Goal: Transaction & Acquisition: Purchase product/service

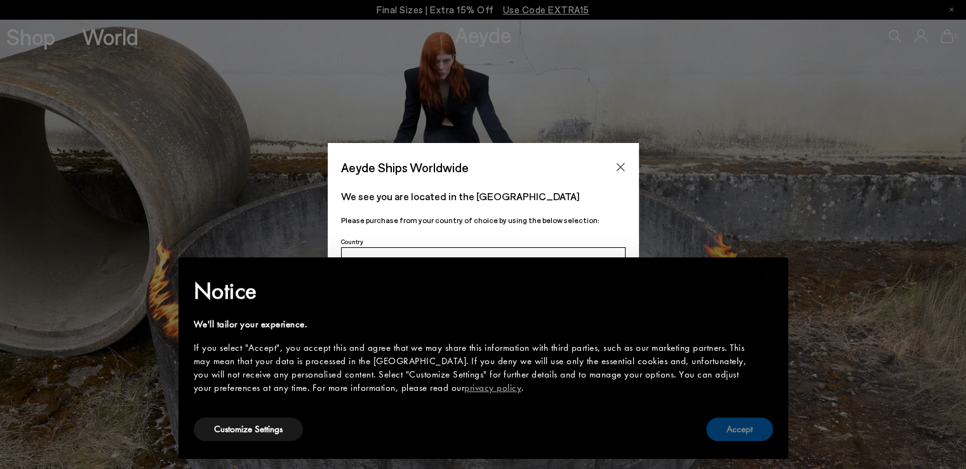
click at [748, 424] on button "Accept" at bounding box center [740, 429] width 67 height 24
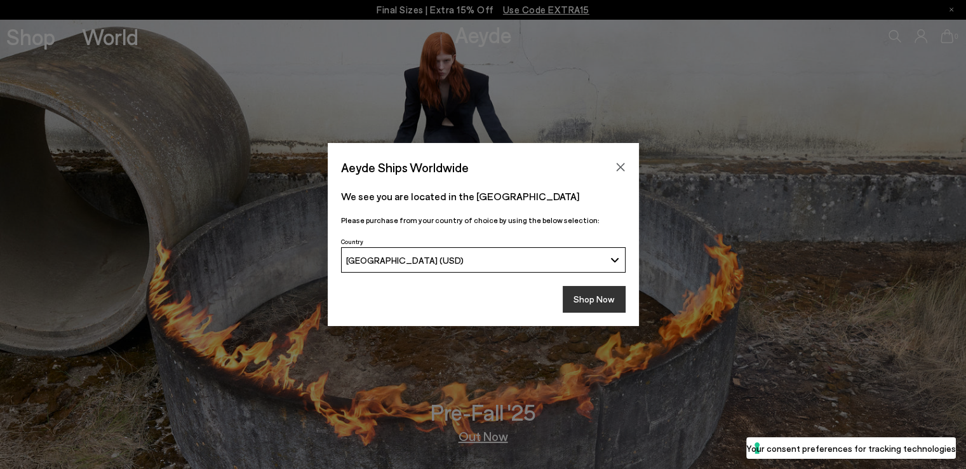
click at [590, 295] on button "Shop Now" at bounding box center [594, 299] width 63 height 27
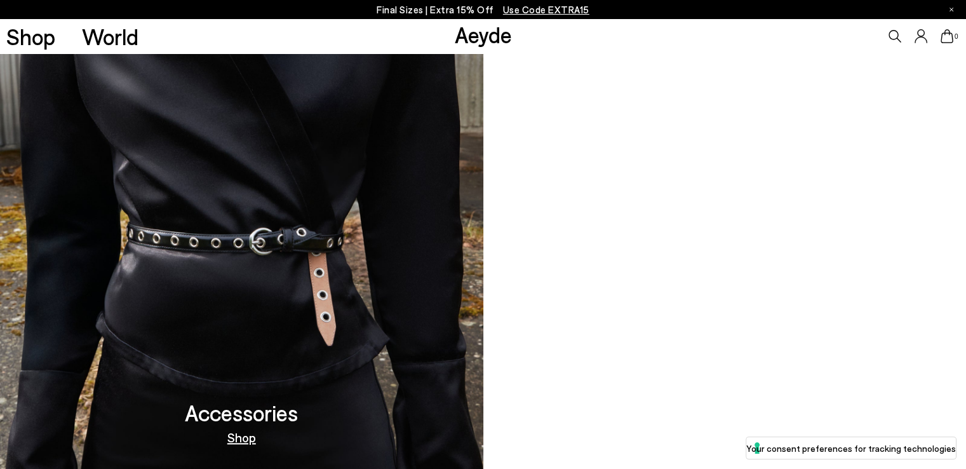
scroll to position [1225, 0]
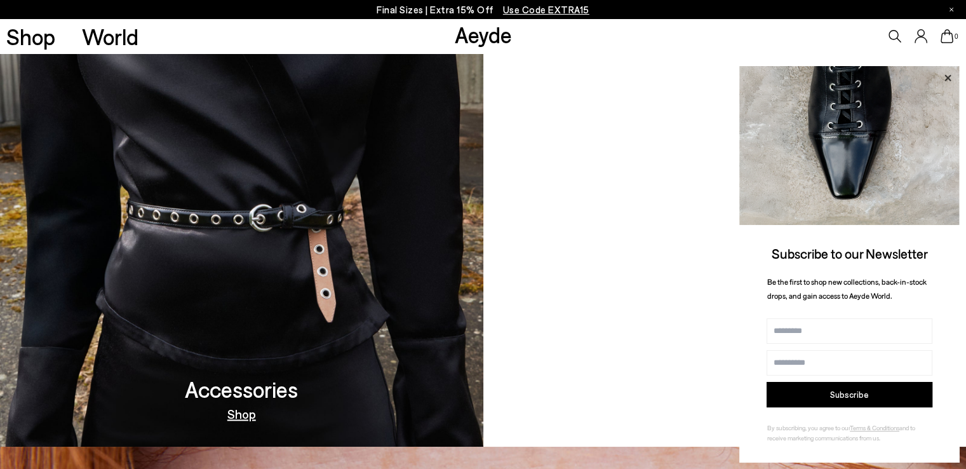
click at [947, 77] on icon at bounding box center [948, 78] width 17 height 17
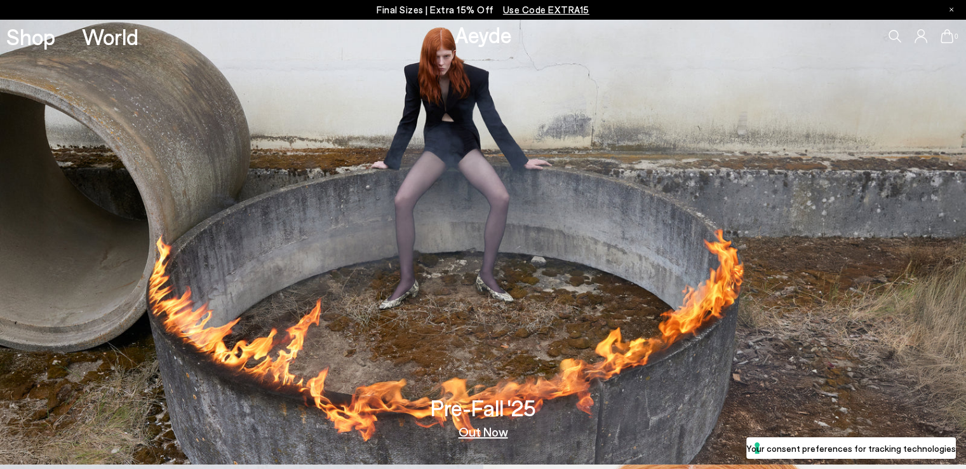
scroll to position [0, 0]
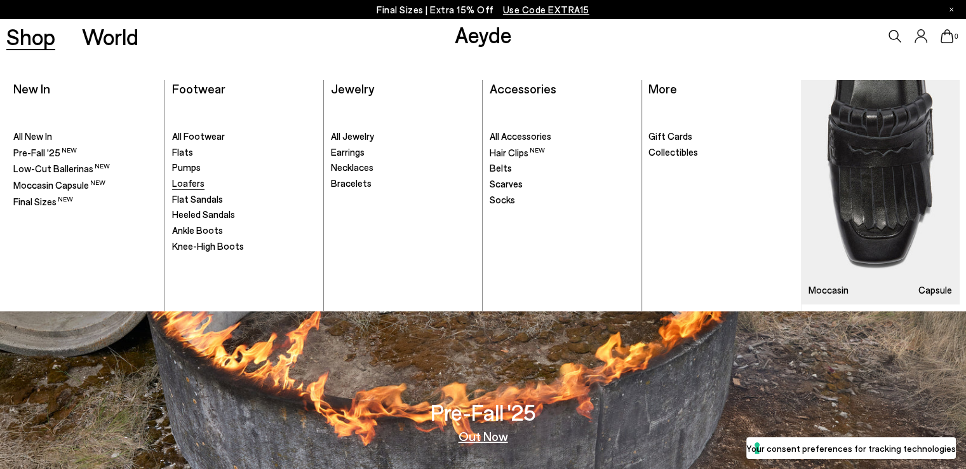
click at [193, 179] on span "Loafers" at bounding box center [188, 182] width 32 height 11
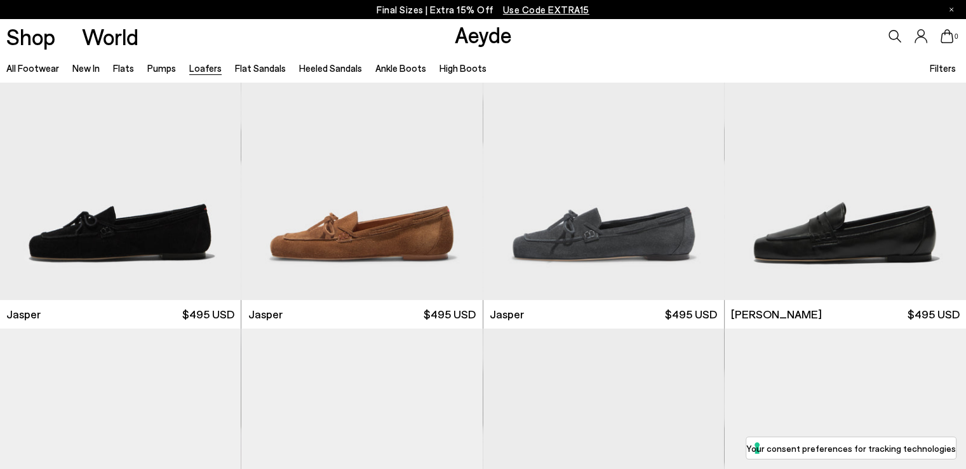
scroll to position [442, 0]
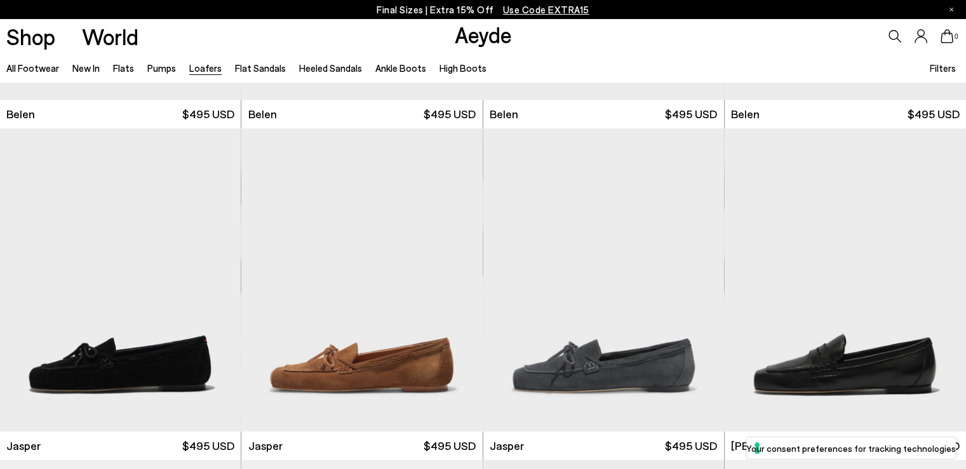
scroll to position [179, 0]
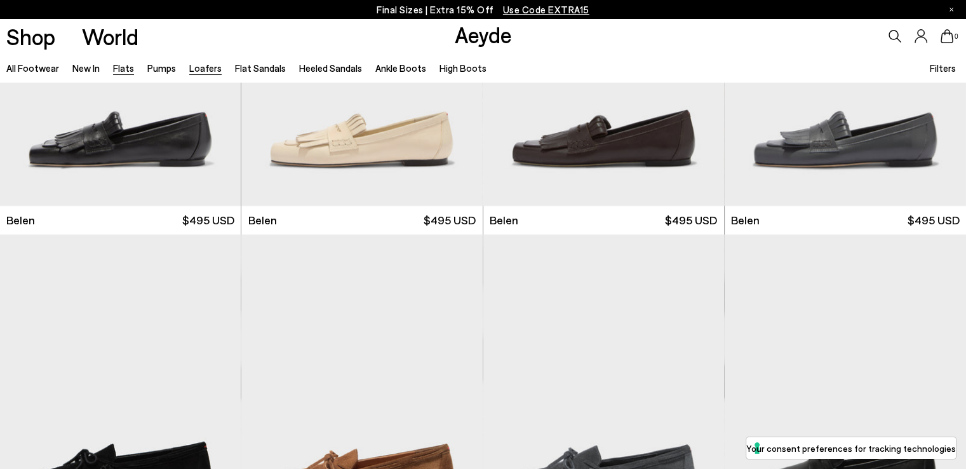
click at [124, 67] on link "Flats" at bounding box center [123, 67] width 21 height 11
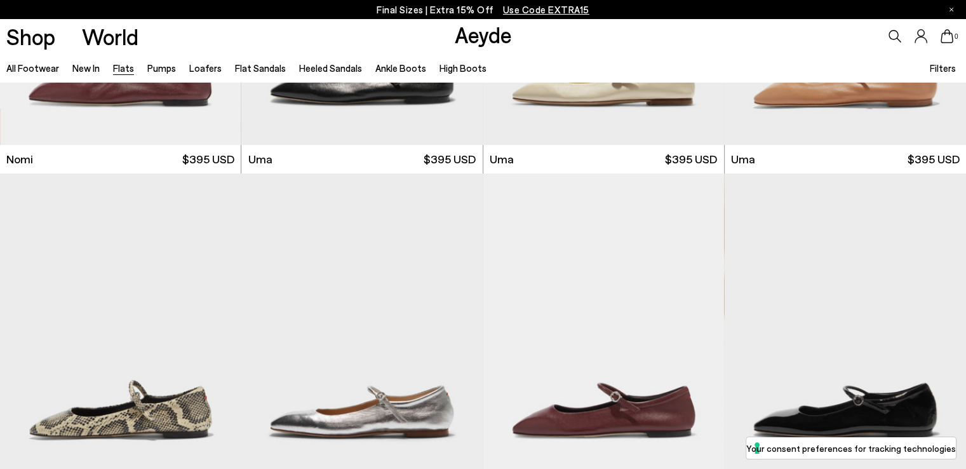
scroll to position [1139, 0]
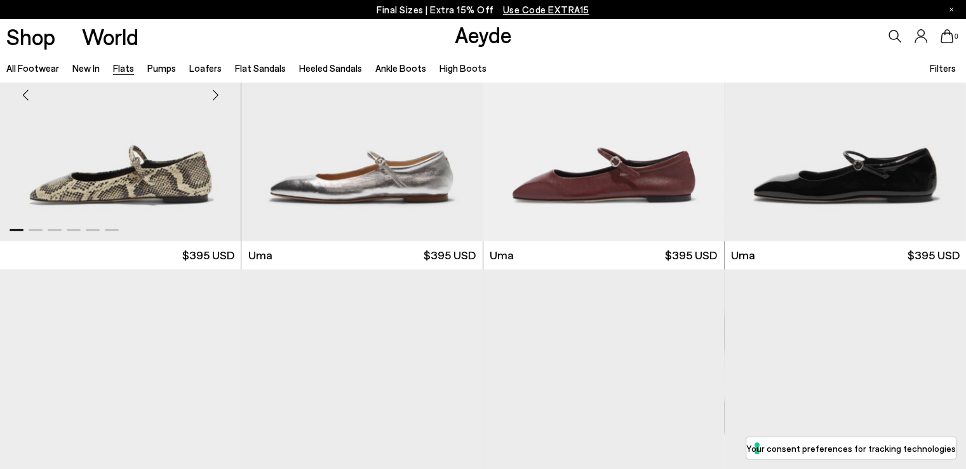
click at [170, 177] on img "1 / 6" at bounding box center [120, 89] width 241 height 303
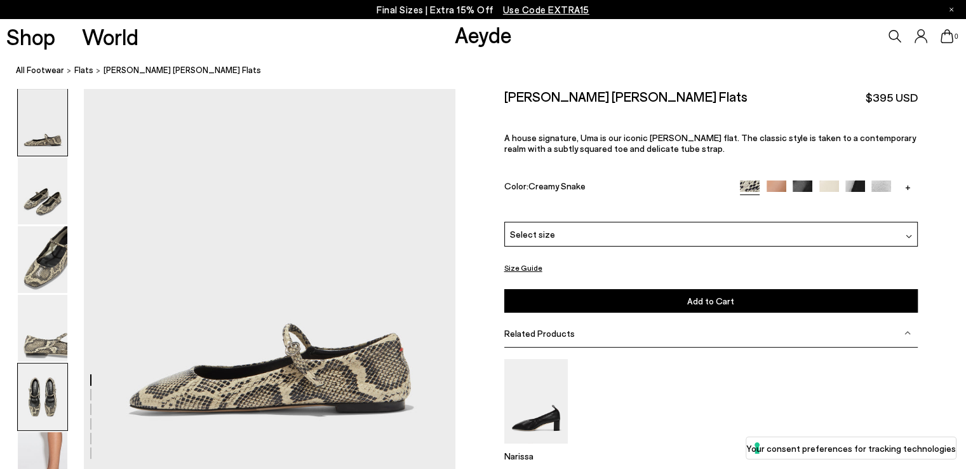
click at [42, 393] on img at bounding box center [43, 396] width 50 height 67
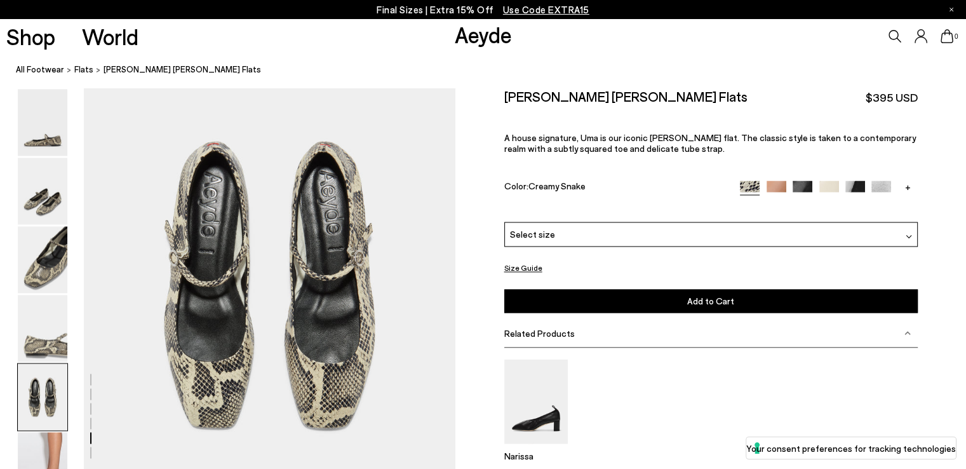
scroll to position [1940, 0]
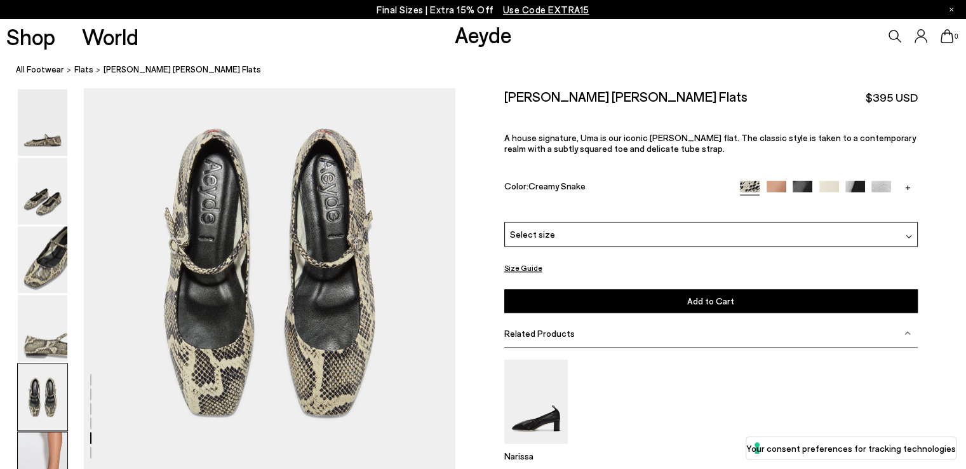
click at [53, 452] on img at bounding box center [43, 465] width 50 height 67
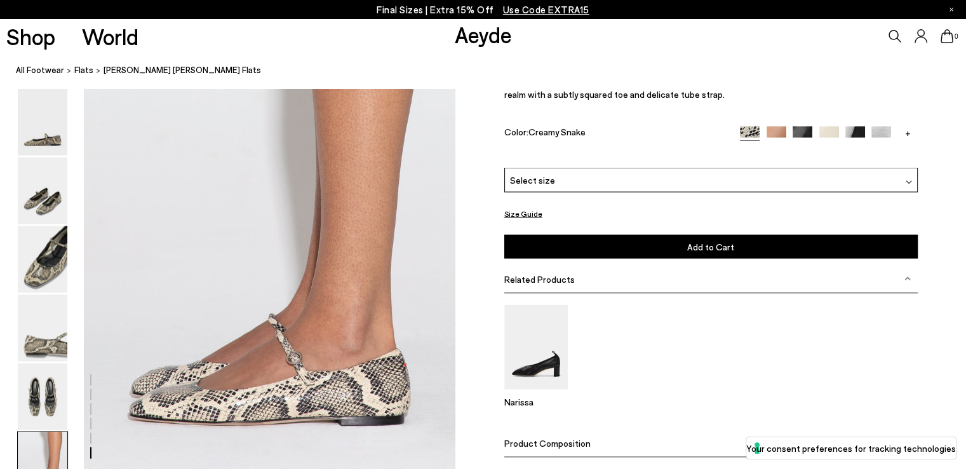
scroll to position [2461, 0]
